Goal: Browse casually: Explore the website without a specific task or goal

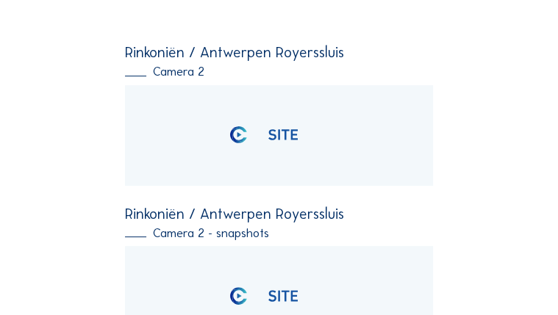
scroll to position [176, 0]
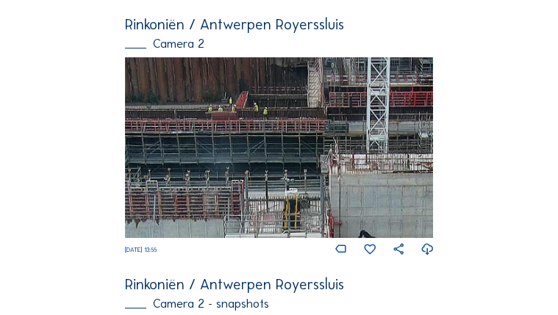
drag, startPoint x: 384, startPoint y: 143, endPoint x: 325, endPoint y: 59, distance: 103.4
click at [325, 59] on img at bounding box center [279, 147] width 309 height 181
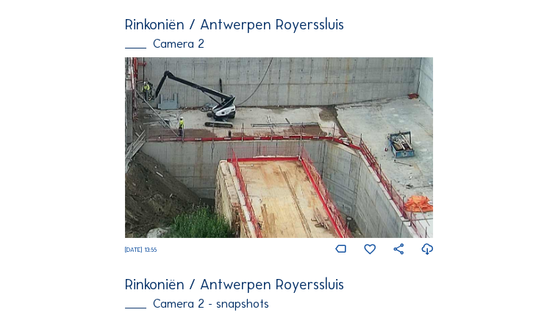
drag, startPoint x: 324, startPoint y: 152, endPoint x: 170, endPoint y: 113, distance: 159.2
click at [170, 113] on img at bounding box center [279, 147] width 309 height 181
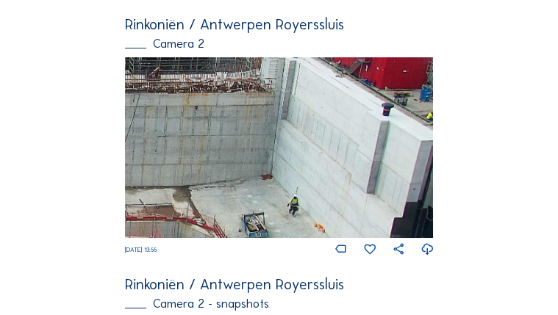
drag, startPoint x: 398, startPoint y: 154, endPoint x: 159, endPoint y: 235, distance: 252.8
click at [159, 235] on img at bounding box center [279, 147] width 309 height 181
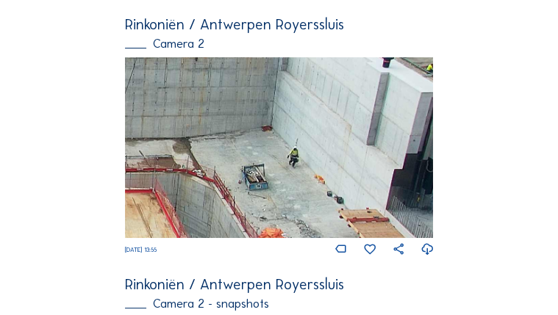
drag, startPoint x: 284, startPoint y: 170, endPoint x: 242, endPoint y: 139, distance: 52.0
click at [247, 146] on img at bounding box center [279, 147] width 309 height 181
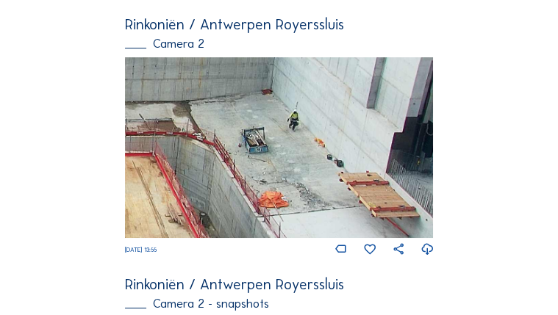
drag, startPoint x: 280, startPoint y: 155, endPoint x: 258, endPoint y: 145, distance: 24.3
click at [262, 152] on img at bounding box center [279, 147] width 309 height 181
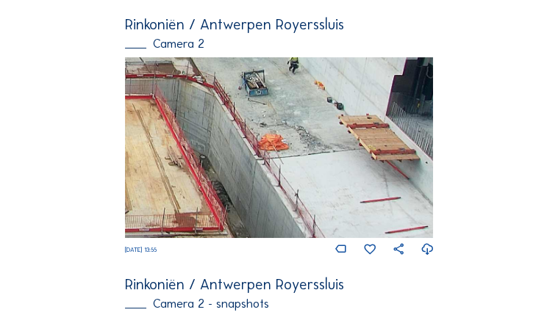
drag, startPoint x: 358, startPoint y: 162, endPoint x: 342, endPoint y: 153, distance: 17.8
click at [342, 153] on img at bounding box center [279, 147] width 309 height 181
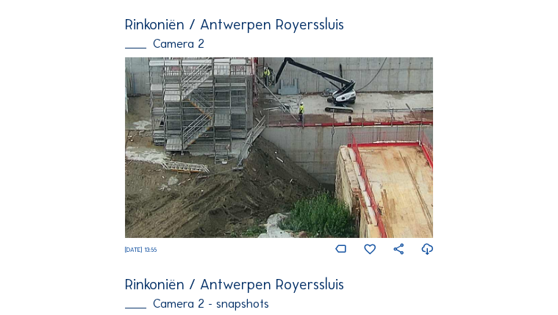
drag, startPoint x: 325, startPoint y: 156, endPoint x: 511, endPoint y: 185, distance: 189.0
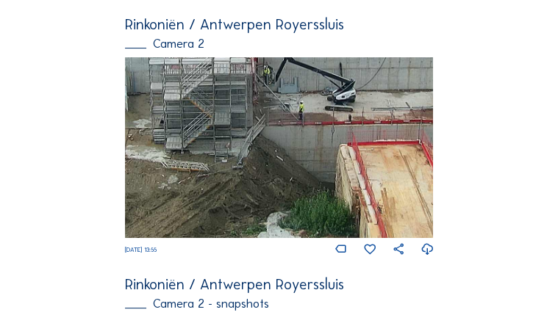
drag, startPoint x: 395, startPoint y: 177, endPoint x: 433, endPoint y: 167, distance: 38.9
click at [433, 167] on img at bounding box center [279, 147] width 309 height 181
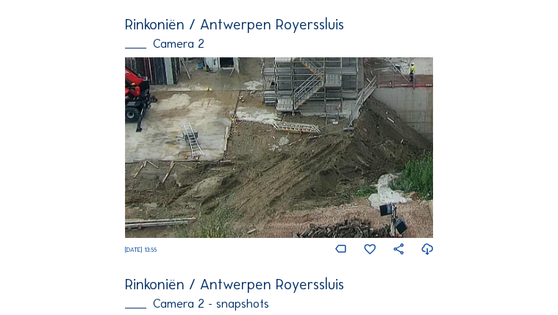
drag, startPoint x: 328, startPoint y: 184, endPoint x: 351, endPoint y: 184, distance: 23.5
click at [373, 180] on img at bounding box center [279, 147] width 309 height 181
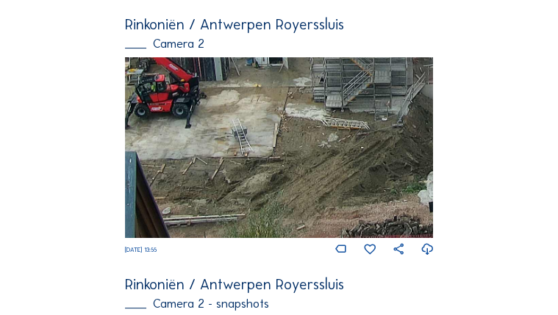
drag, startPoint x: 359, startPoint y: 184, endPoint x: 429, endPoint y: 185, distance: 70.6
click at [431, 184] on img at bounding box center [279, 147] width 309 height 181
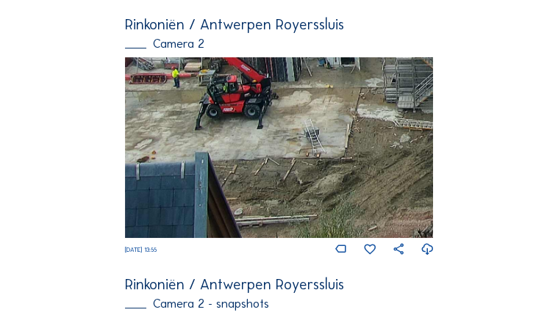
drag, startPoint x: 398, startPoint y: 185, endPoint x: 453, endPoint y: 186, distance: 55.9
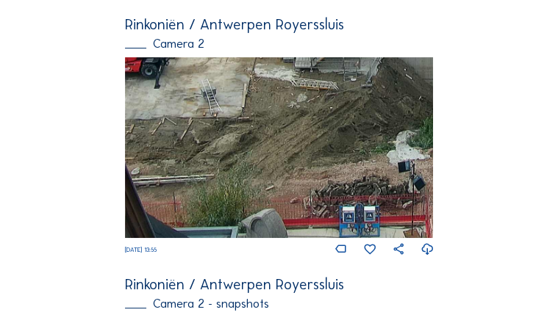
drag, startPoint x: 269, startPoint y: 173, endPoint x: 288, endPoint y: 124, distance: 52.8
click at [288, 124] on img at bounding box center [279, 147] width 309 height 181
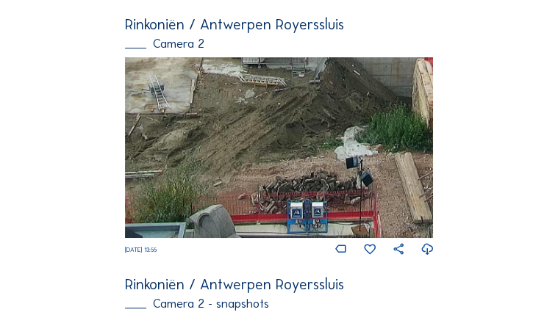
drag, startPoint x: 351, startPoint y: 166, endPoint x: 112, endPoint y: 68, distance: 258.1
click at [134, 76] on img at bounding box center [279, 147] width 309 height 181
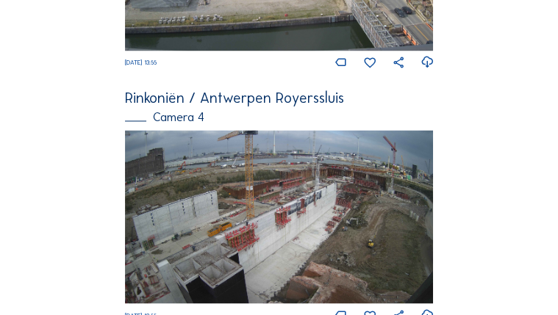
scroll to position [1167, 0]
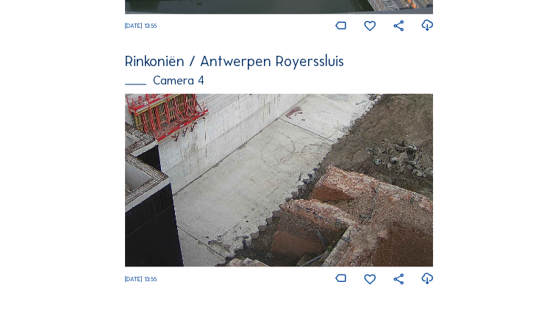
drag, startPoint x: 326, startPoint y: 264, endPoint x: 323, endPoint y: 162, distance: 102.2
click at [323, 164] on img at bounding box center [279, 179] width 309 height 173
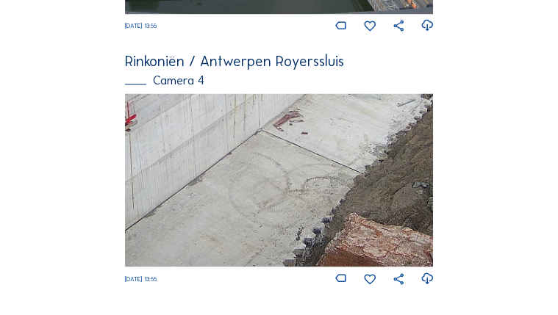
drag, startPoint x: 332, startPoint y: 242, endPoint x: 353, endPoint y: 290, distance: 52.7
click at [353, 286] on div "[DATE] 13:55" at bounding box center [279, 189] width 309 height 193
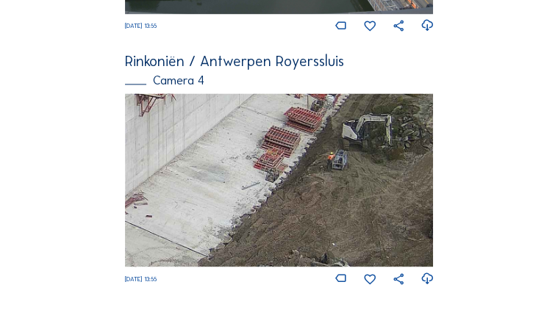
drag, startPoint x: 358, startPoint y: 208, endPoint x: 184, endPoint y: 279, distance: 187.9
click at [185, 278] on div "[DATE] 13:55" at bounding box center [279, 189] width 309 height 193
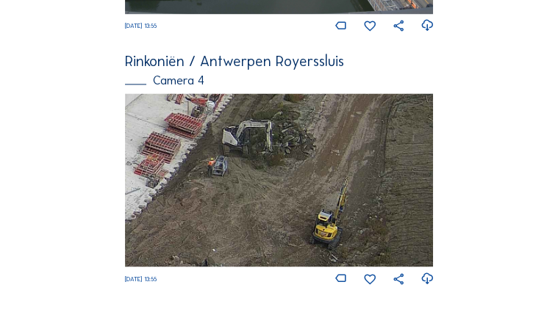
drag, startPoint x: 330, startPoint y: 173, endPoint x: 218, endPoint y: 134, distance: 119.0
click at [212, 133] on img at bounding box center [279, 179] width 309 height 173
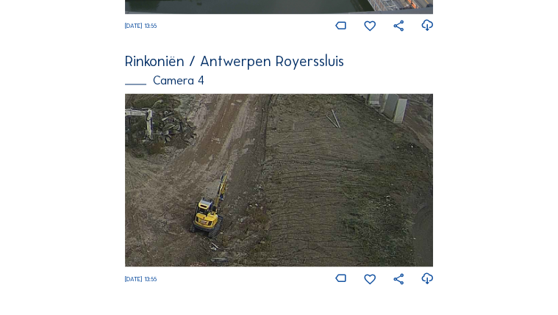
drag, startPoint x: 295, startPoint y: 195, endPoint x: 204, endPoint y: 201, distance: 91.3
click at [204, 201] on img at bounding box center [279, 179] width 309 height 173
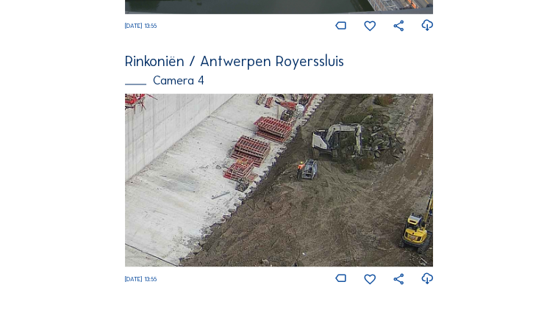
drag, startPoint x: 246, startPoint y: 207, endPoint x: 456, endPoint y: 223, distance: 210.0
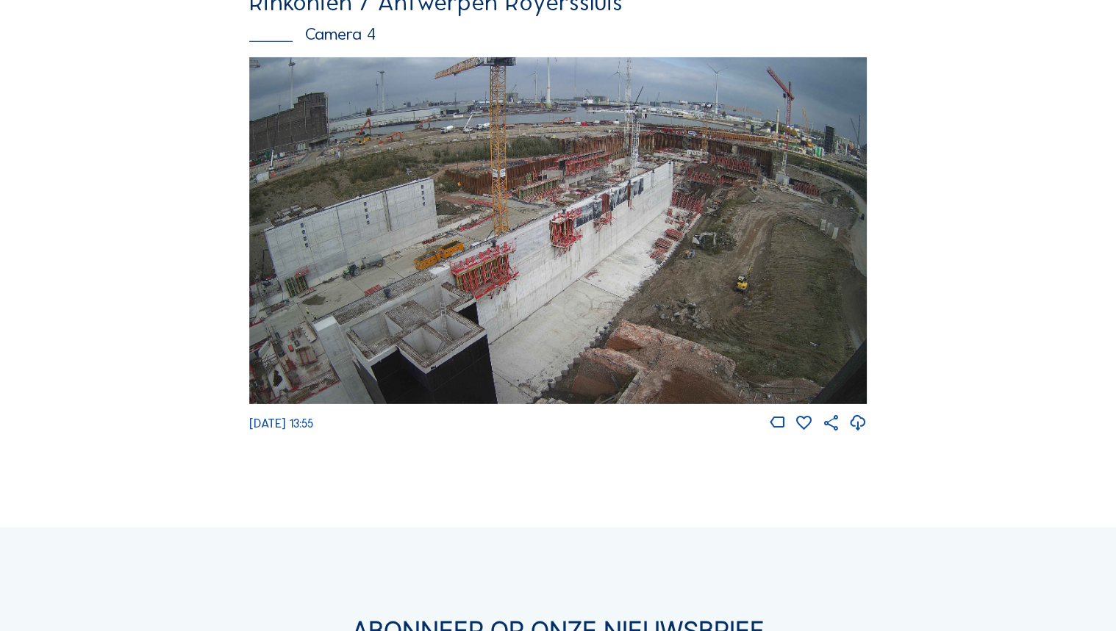
scroll to position [1930, 0]
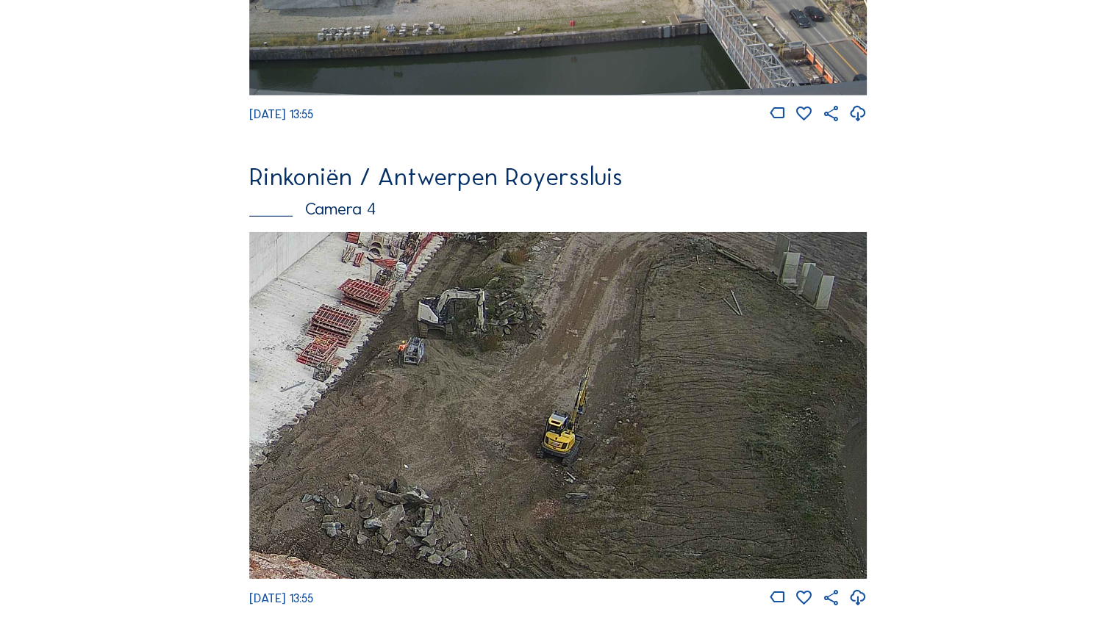
drag, startPoint x: 752, startPoint y: 457, endPoint x: 711, endPoint y: 276, distance: 186.1
click at [557, 276] on img at bounding box center [557, 405] width 617 height 347
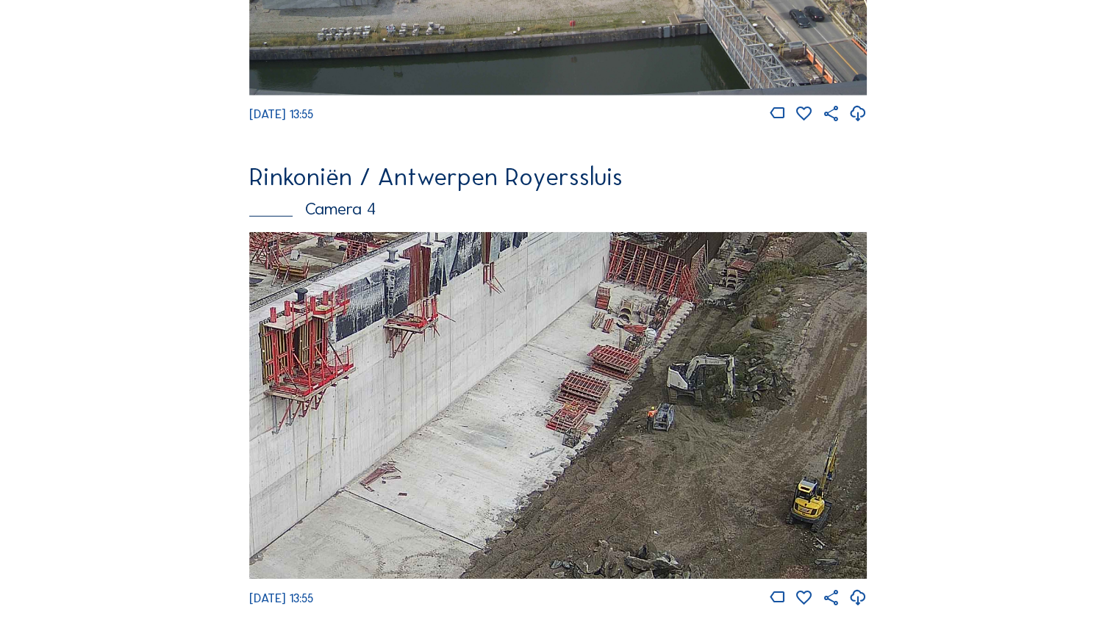
drag, startPoint x: 520, startPoint y: 420, endPoint x: 770, endPoint y: 481, distance: 257.2
click at [557, 315] on img at bounding box center [557, 405] width 617 height 347
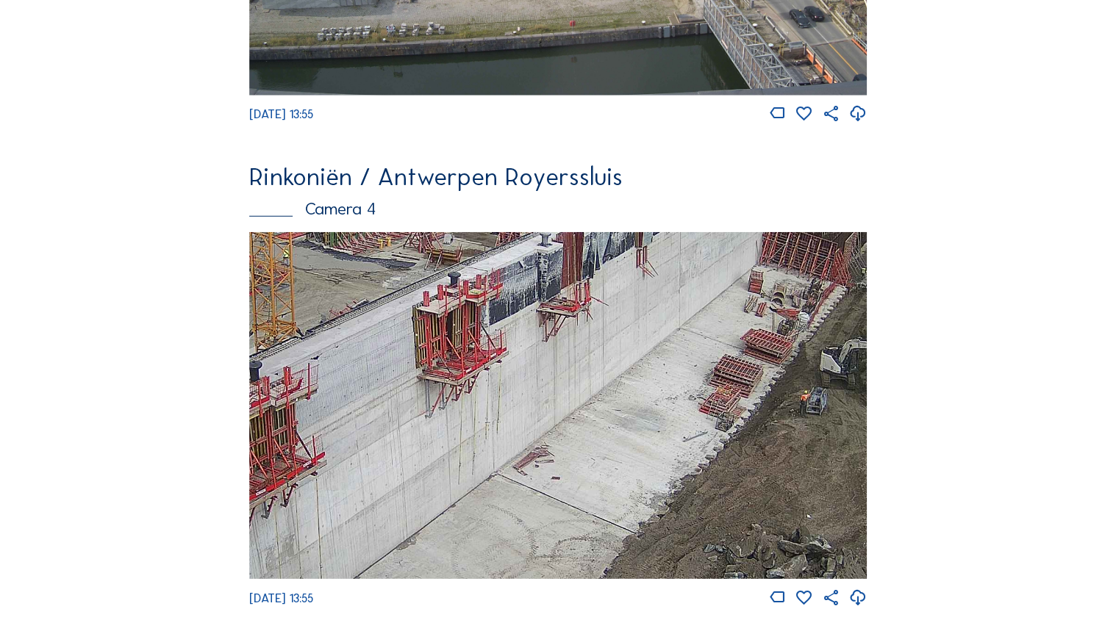
drag, startPoint x: 497, startPoint y: 497, endPoint x: 620, endPoint y: 511, distance: 123.6
click at [557, 315] on img at bounding box center [557, 405] width 617 height 347
drag, startPoint x: 473, startPoint y: 448, endPoint x: 594, endPoint y: 435, distance: 121.2
click at [557, 315] on img at bounding box center [557, 405] width 617 height 347
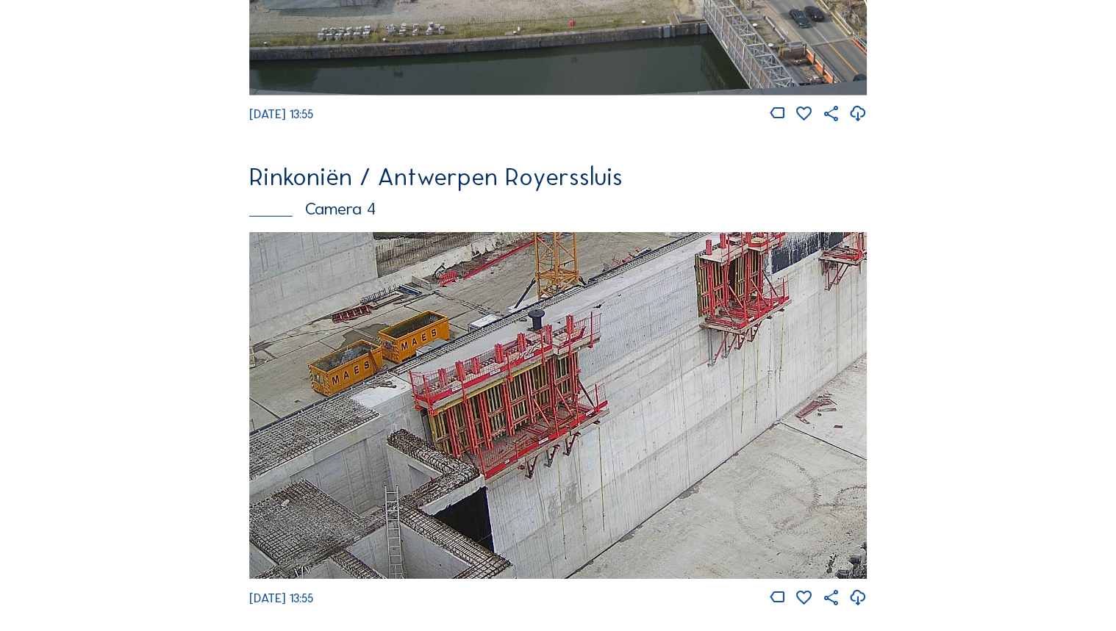
click at [557, 315] on img at bounding box center [557, 405] width 617 height 347
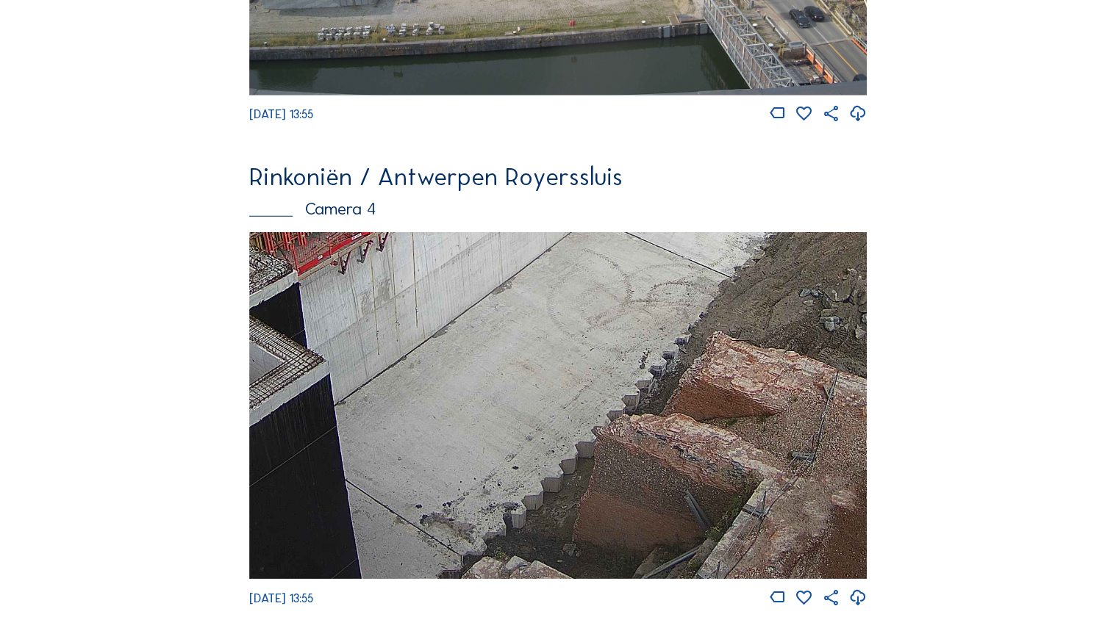
drag, startPoint x: 572, startPoint y: 513, endPoint x: 281, endPoint y: 273, distance: 377.4
click at [281, 273] on img at bounding box center [557, 405] width 617 height 347
drag, startPoint x: 341, startPoint y: 458, endPoint x: 470, endPoint y: 410, distance: 137.9
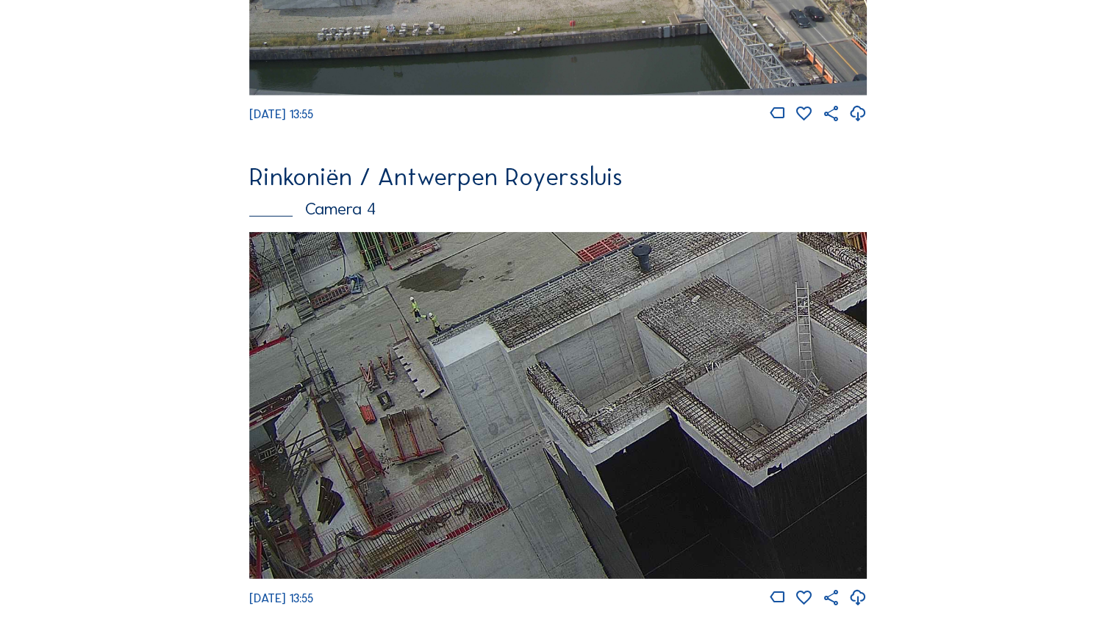
drag, startPoint x: 593, startPoint y: 421, endPoint x: 719, endPoint y: 326, distance: 157.4
click at [557, 315] on img at bounding box center [557, 405] width 617 height 347
drag, startPoint x: 489, startPoint y: 439, endPoint x: 551, endPoint y: 344, distance: 113.7
click at [551, 315] on img at bounding box center [557, 405] width 617 height 347
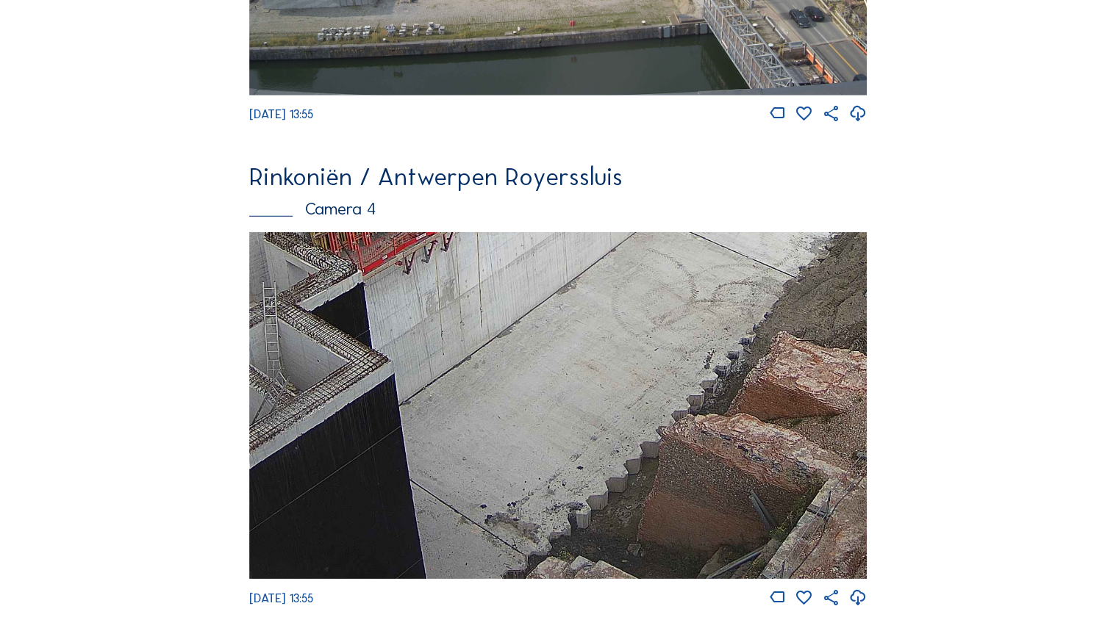
drag, startPoint x: 564, startPoint y: 442, endPoint x: 8, endPoint y: 279, distance: 579.7
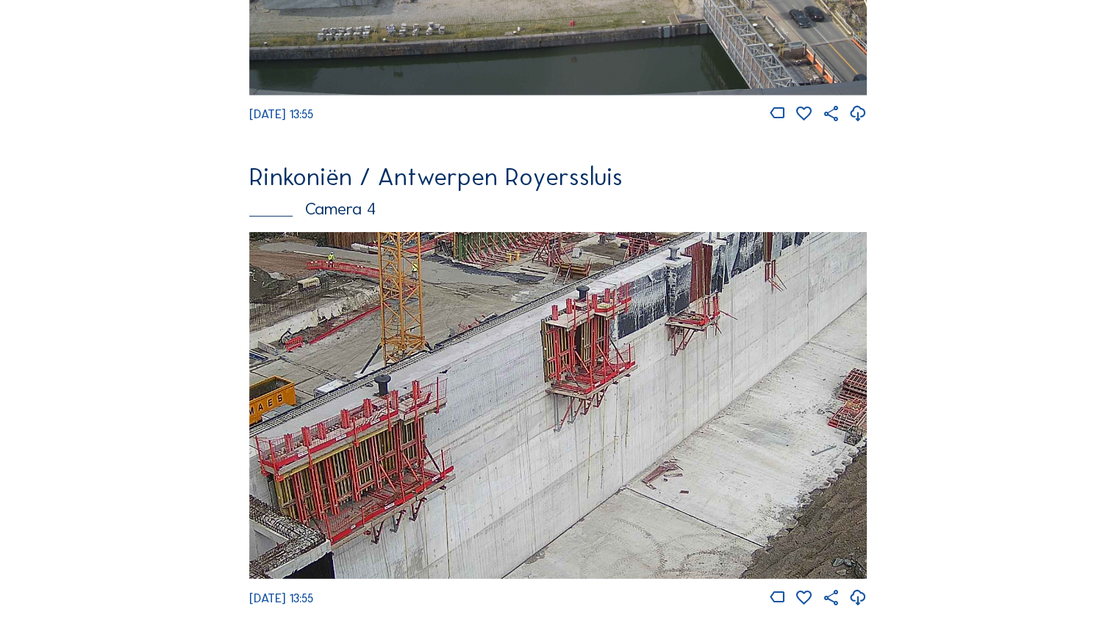
drag, startPoint x: 450, startPoint y: 517, endPoint x: 482, endPoint y: 620, distance: 107.8
click at [482, 315] on div "[DATE] 13:55" at bounding box center [557, 420] width 617 height 376
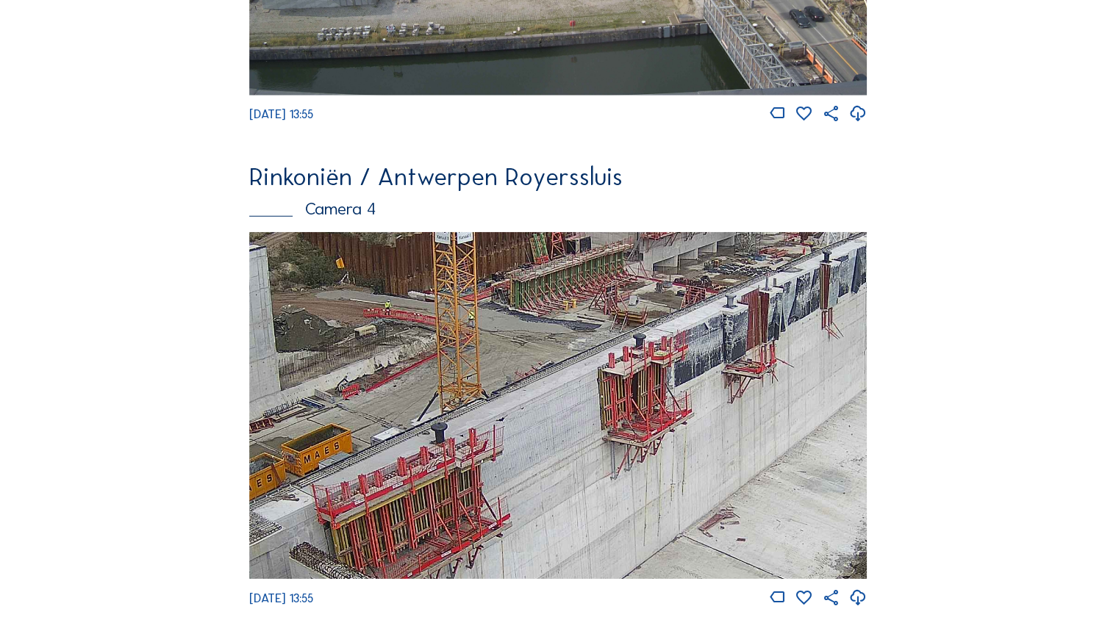
drag, startPoint x: 476, startPoint y: 511, endPoint x: 455, endPoint y: 447, distance: 68.1
click at [428, 315] on img at bounding box center [557, 405] width 617 height 347
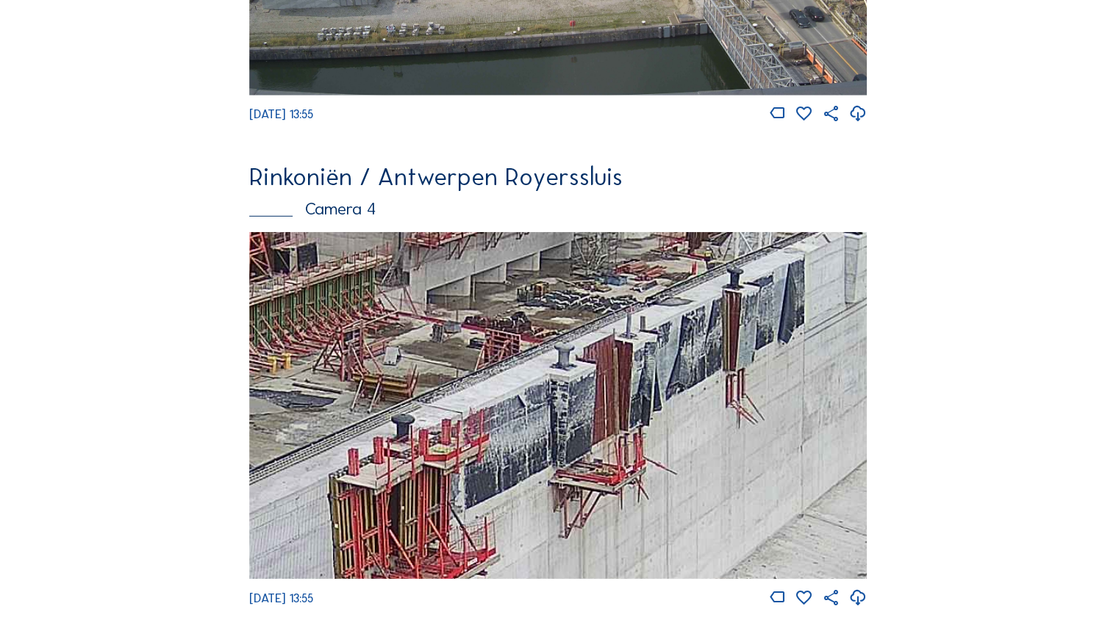
drag, startPoint x: 592, startPoint y: 485, endPoint x: 513, endPoint y: 509, distance: 82.3
click at [513, 315] on img at bounding box center [557, 405] width 617 height 347
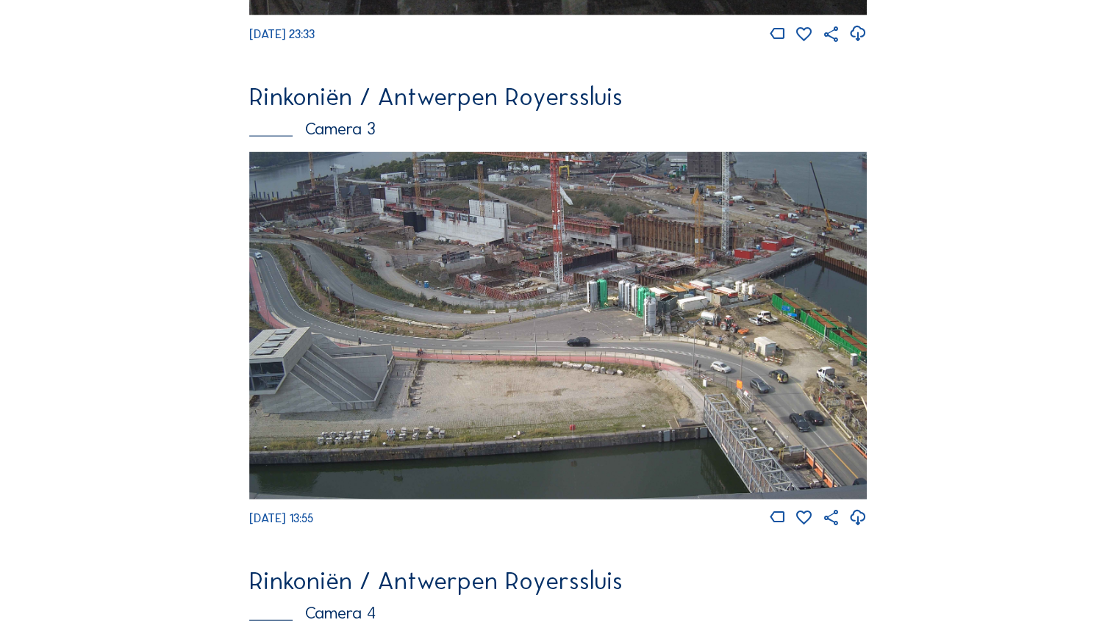
scroll to position [1460, 0]
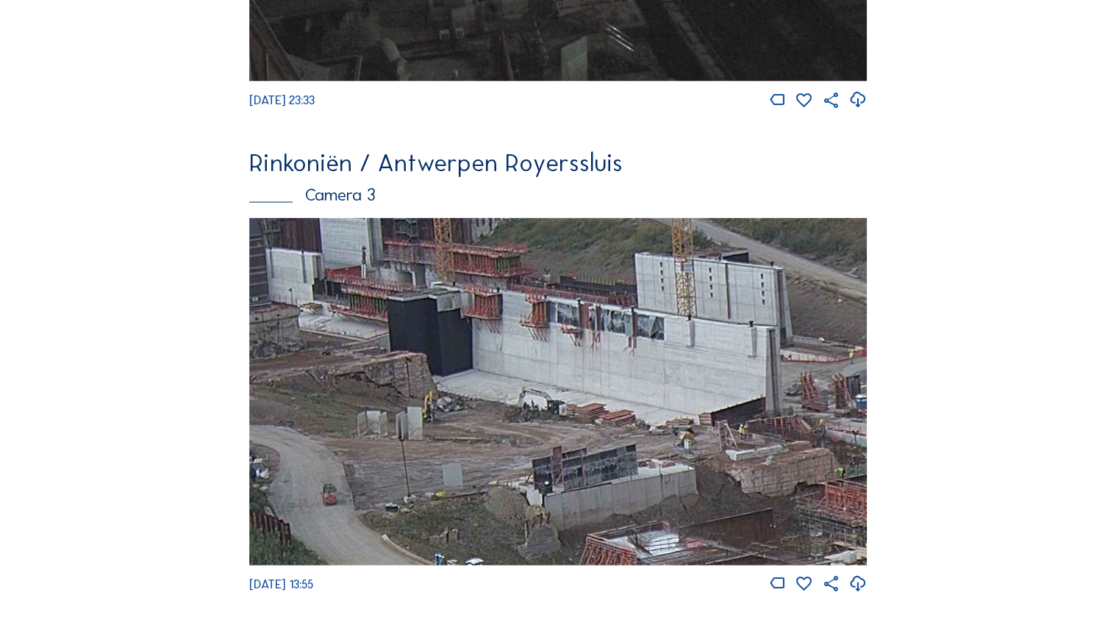
drag, startPoint x: 375, startPoint y: 324, endPoint x: 1041, endPoint y: 397, distance: 670.5
click at [557, 315] on div "Camera's Timelapses Mijn C-Site Feed Fotoshow Kaart Zoeken Volledig scherm Rink…" at bounding box center [558, 106] width 1116 height 3133
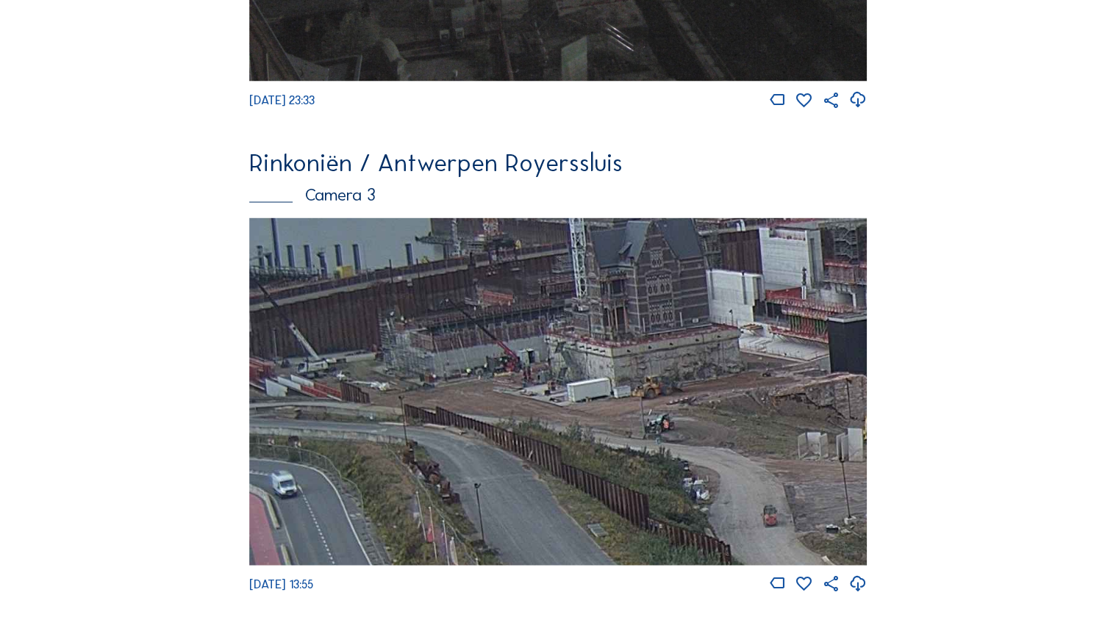
drag, startPoint x: 672, startPoint y: 395, endPoint x: 1031, endPoint y: 424, distance: 360.5
click at [557, 315] on div "Camera's Timelapses Mijn C-Site Feed Fotoshow Kaart Zoeken Volledig scherm Rink…" at bounding box center [558, 106] width 1116 height 3133
drag, startPoint x: 456, startPoint y: 384, endPoint x: 786, endPoint y: 382, distance: 329.2
click at [557, 315] on img at bounding box center [557, 391] width 617 height 347
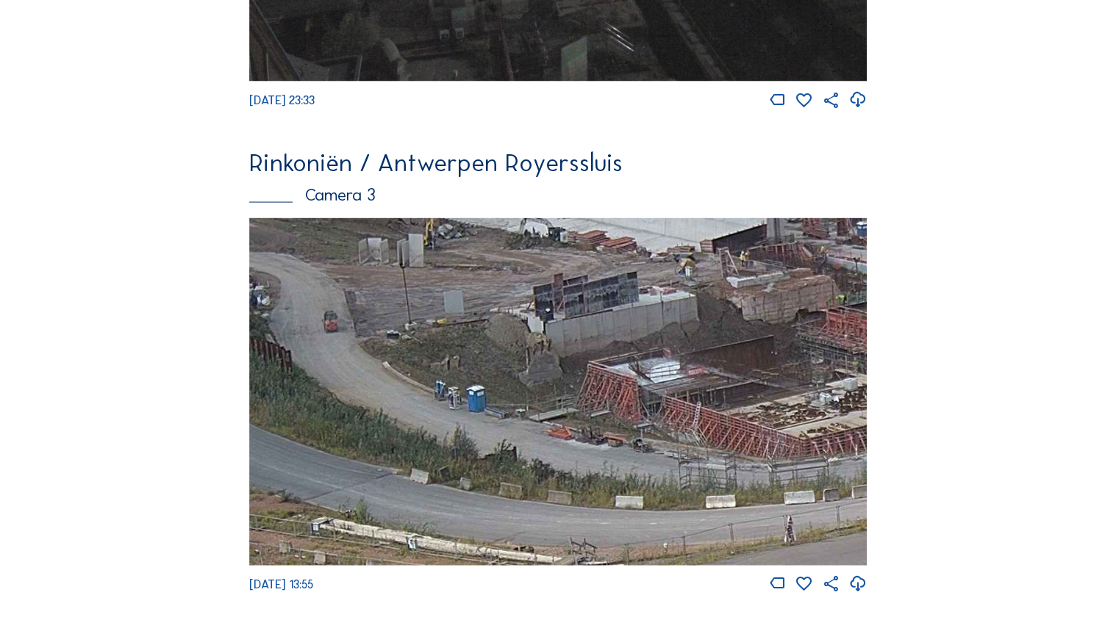
drag, startPoint x: 750, startPoint y: 396, endPoint x: 309, endPoint y: 204, distance: 481.5
click at [309, 204] on div "Rinkoniën / Antwerpen Royerssluis Camera 3 [DATE] 13:55" at bounding box center [557, 372] width 617 height 443
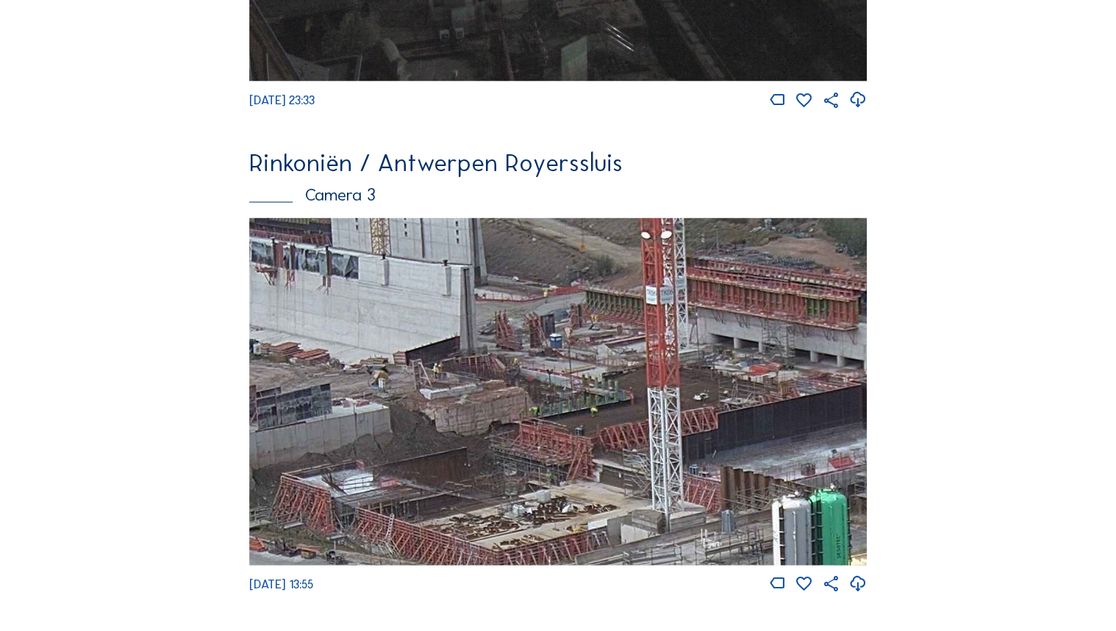
drag, startPoint x: 699, startPoint y: 309, endPoint x: 382, endPoint y: 418, distance: 335.1
click at [382, 315] on img at bounding box center [557, 391] width 617 height 347
